Goal: Task Accomplishment & Management: Manage account settings

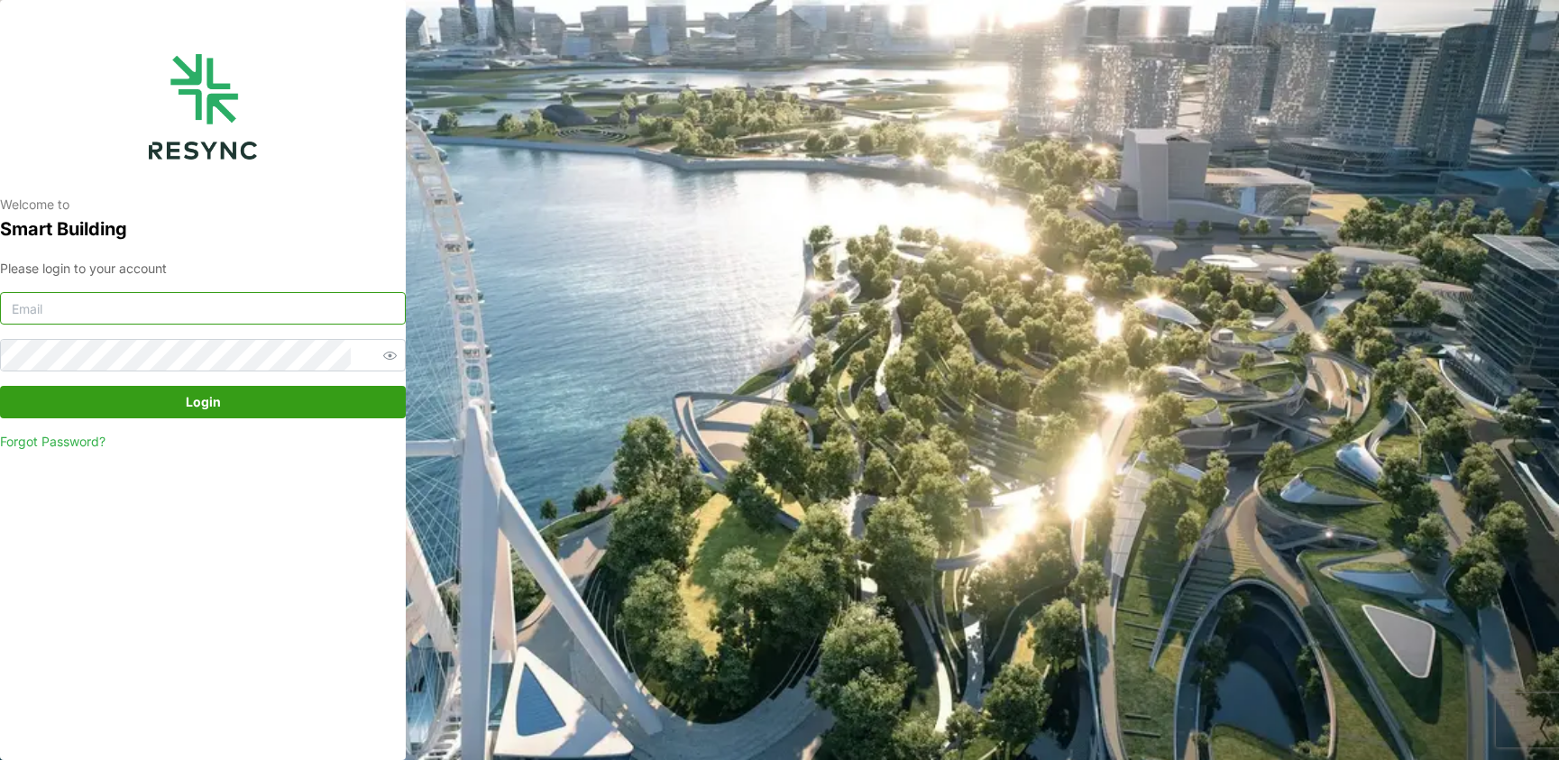
click at [164, 307] on input at bounding box center [203, 308] width 406 height 32
type input "[EMAIL_ADDRESS][DOMAIN_NAME]"
click at [209, 402] on span "Login" at bounding box center [203, 402] width 35 height 31
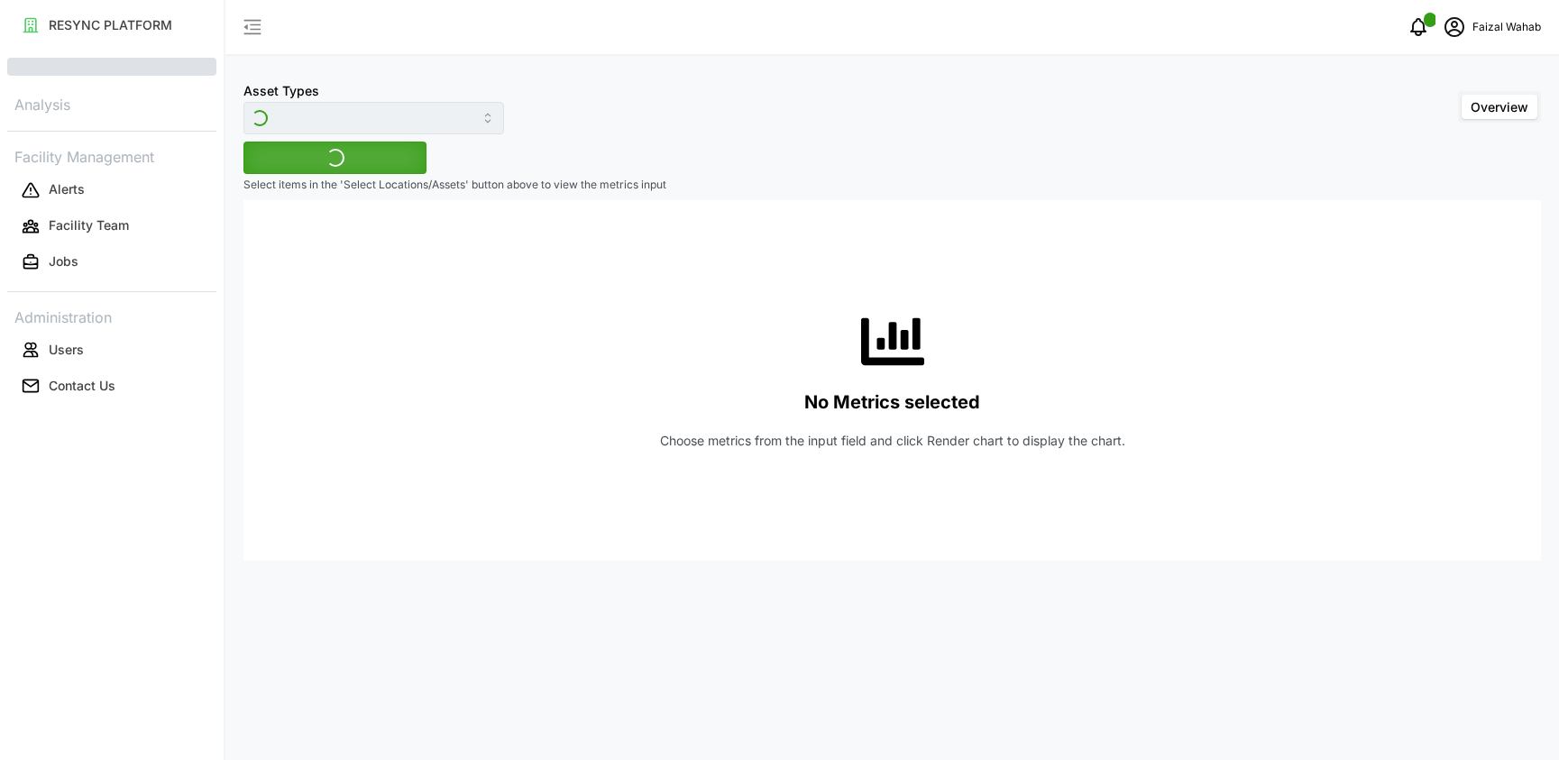
type input "Variable Air Volume Box"
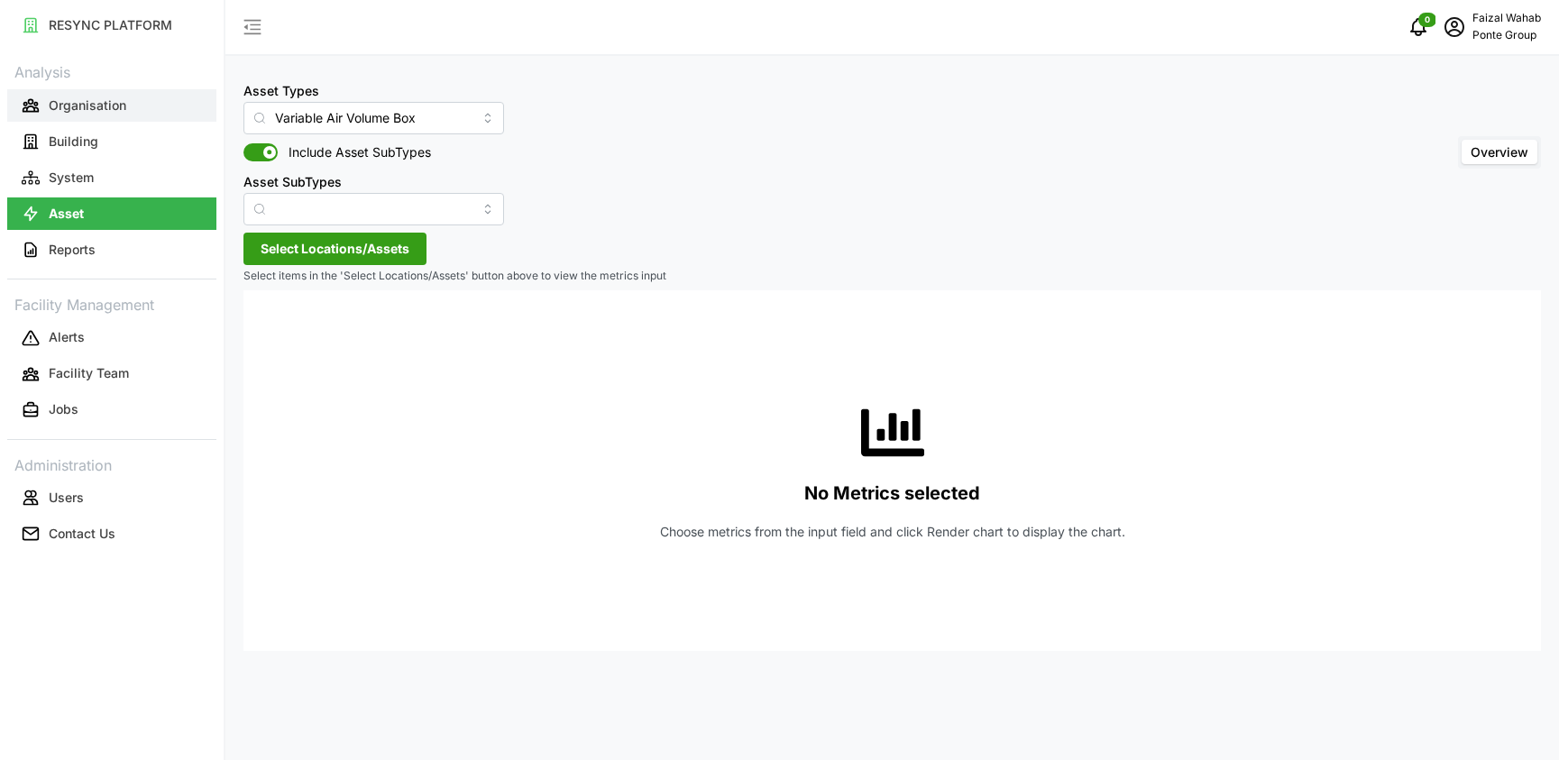
click at [94, 101] on p "Organisation" at bounding box center [88, 106] width 78 height 18
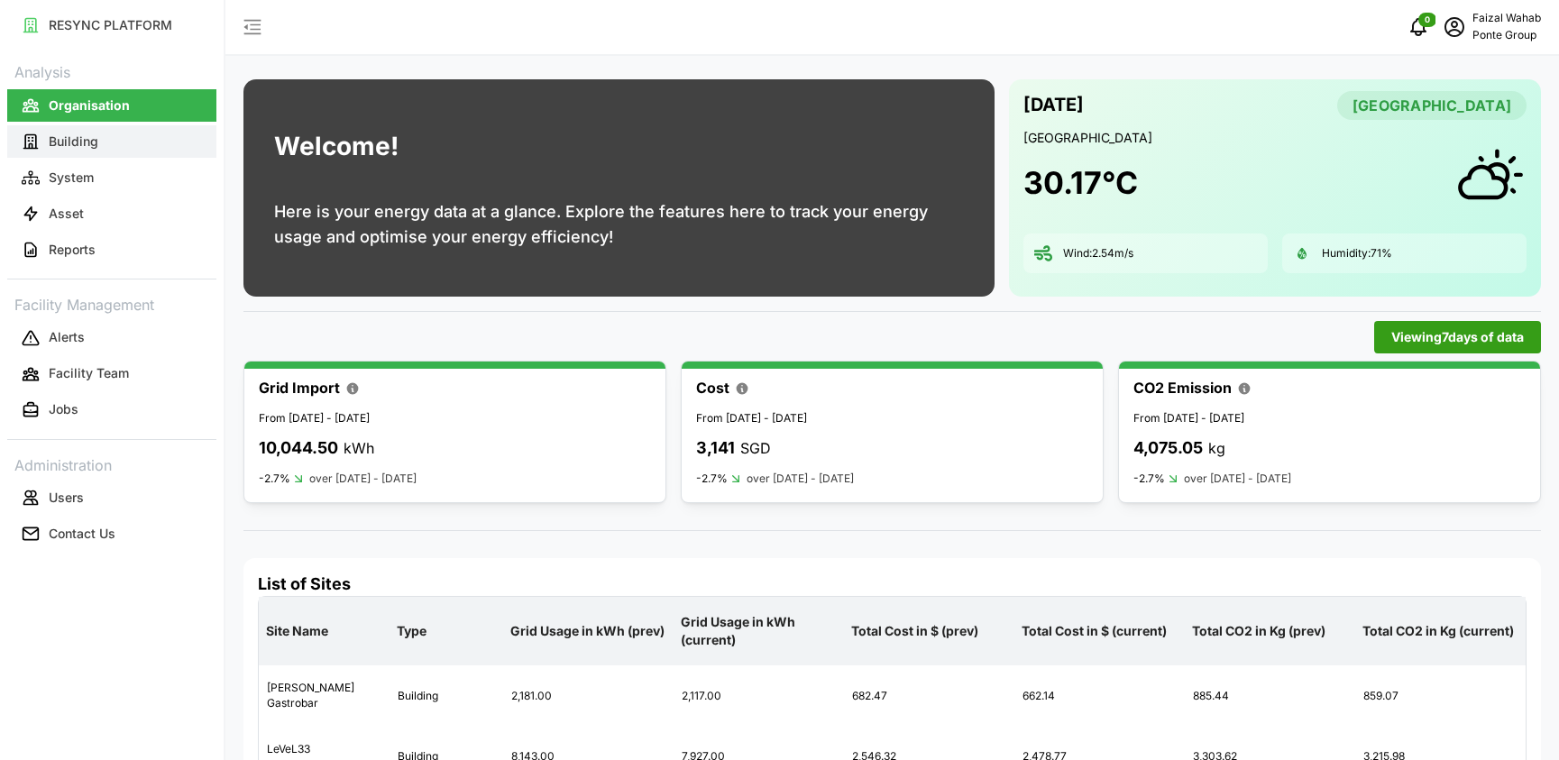
click at [90, 138] on p "Building" at bounding box center [74, 142] width 50 height 18
